Goal: Transaction & Acquisition: Purchase product/service

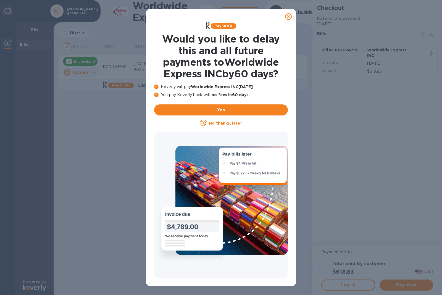
click at [222, 123] on u "No thanks, later" at bounding box center [225, 123] width 33 height 4
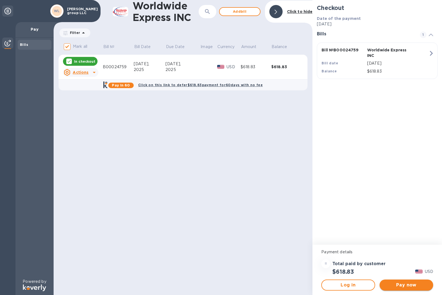
click at [408, 284] on span "Pay now" at bounding box center [406, 285] width 45 height 7
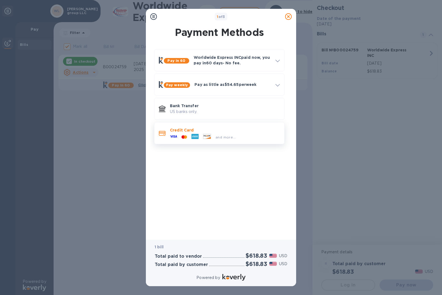
click at [204, 131] on p "Credit Card" at bounding box center [225, 130] width 110 height 6
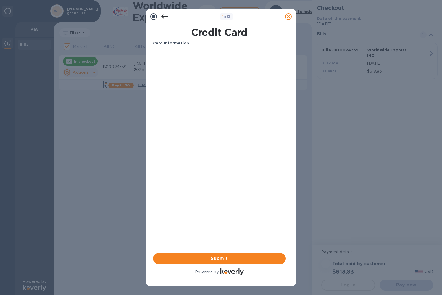
click at [72, 211] on div "1 of 3 Credit Card Card Information Your browser does not support iframes Submi…" at bounding box center [221, 147] width 442 height 295
click at [115, 136] on div "1 of 3 Credit Card Card Information Your browser does not support iframes Submi…" at bounding box center [221, 147] width 442 height 295
click at [172, 253] on button "Submit" at bounding box center [219, 258] width 133 height 11
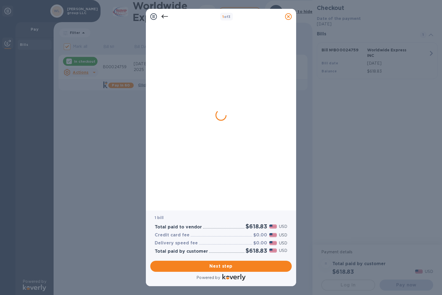
drag, startPoint x: 220, startPoint y: 272, endPoint x: 259, endPoint y: 273, distance: 38.4
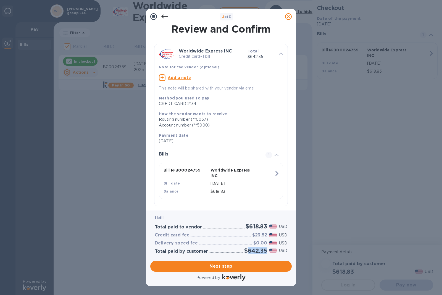
drag, startPoint x: 247, startPoint y: 250, endPoint x: 267, endPoint y: 250, distance: 19.3
click at [267, 250] on h2 "$642.35" at bounding box center [255, 250] width 23 height 7
copy h2 "642.35"
click at [225, 269] on span "Next step" at bounding box center [221, 266] width 133 height 7
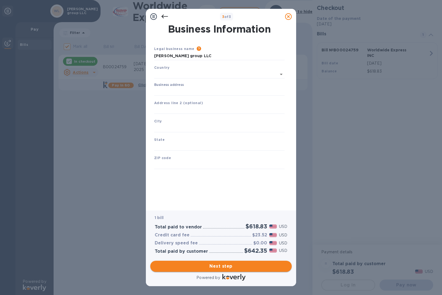
type input "[GEOGRAPHIC_DATA]"
click at [181, 91] on input "Business address" at bounding box center [219, 90] width 130 height 8
type input "[STREET_ADDRESS]"
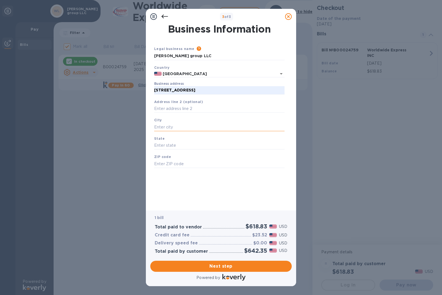
click at [166, 124] on input "text" at bounding box center [219, 127] width 130 height 8
type input "MIAMI SHORES"
click at [167, 144] on input "text" at bounding box center [219, 145] width 130 height 8
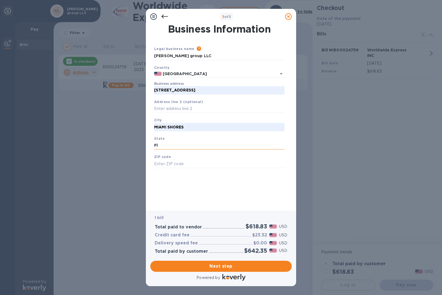
type input "Fl"
drag, startPoint x: 167, startPoint y: 145, endPoint x: 0, endPoint y: 0, distance: 222.0
click at [188, 160] on input "text" at bounding box center [219, 164] width 130 height 8
type input "33138"
click at [230, 265] on span "Next step" at bounding box center [221, 266] width 133 height 7
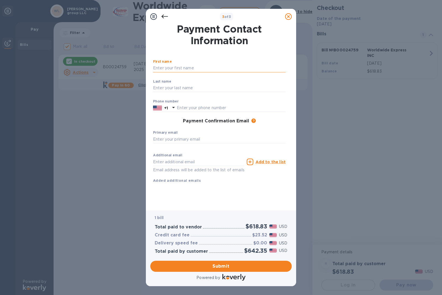
click at [168, 69] on input "text" at bounding box center [219, 68] width 133 height 8
type input "[PERSON_NAME]"
type input "3057106801"
type input "[EMAIL_ADDRESS][DOMAIN_NAME]"
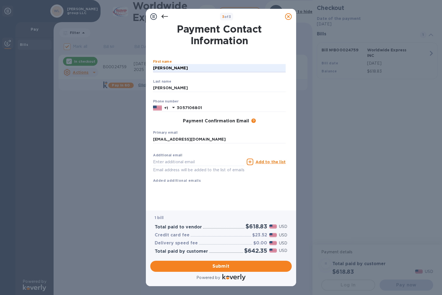
type input "[EMAIL_ADDRESS][DOMAIN_NAME]"
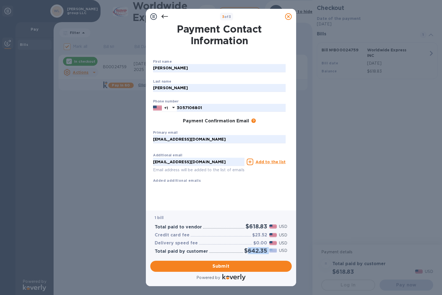
drag, startPoint x: 247, startPoint y: 250, endPoint x: 268, endPoint y: 249, distance: 21.3
click at [268, 249] on div "$642.35 USD" at bounding box center [265, 250] width 45 height 9
click at [238, 266] on span "Submit" at bounding box center [221, 266] width 133 height 7
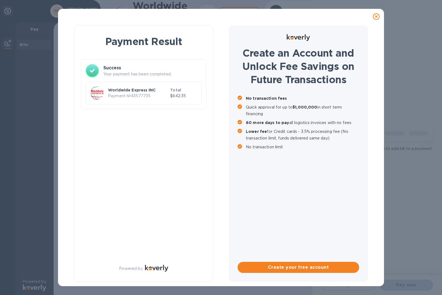
checkbox input "false"
